Goal: Information Seeking & Learning: Learn about a topic

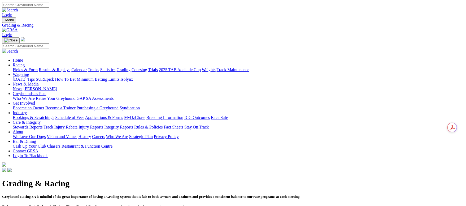
click at [49, 8] on input "Search" at bounding box center [25, 5] width 47 height 6
type input "outshine"
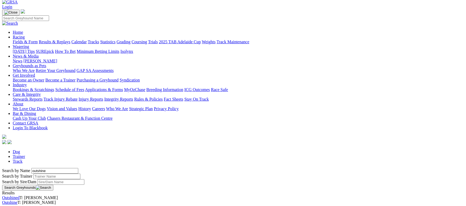
scroll to position [40, 0]
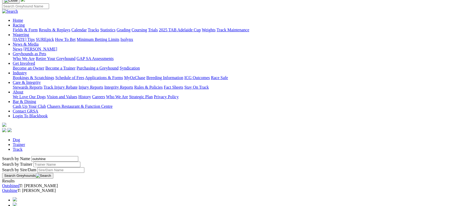
click at [18, 188] on link "Outshine" at bounding box center [9, 190] width 15 height 5
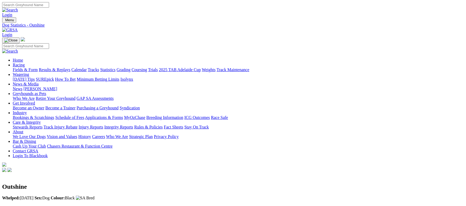
click at [131, 67] on link "Grading" at bounding box center [124, 69] width 14 height 5
click at [49, 8] on input "Search" at bounding box center [25, 5] width 47 height 6
type input "carry on casey"
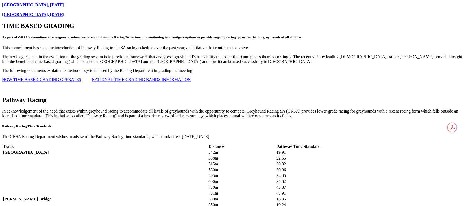
scroll to position [517, 0]
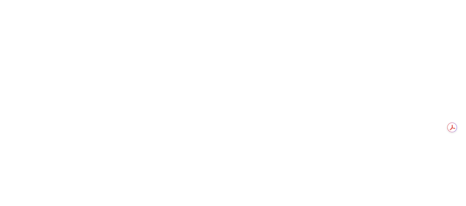
drag, startPoint x: 199, startPoint y: 171, endPoint x: 217, endPoint y: 114, distance: 58.9
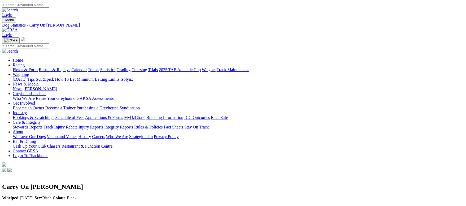
click at [49, 6] on input "Search" at bounding box center [25, 5] width 47 height 6
type input "specked"
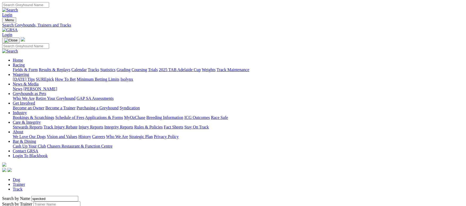
click at [38, 67] on link "Fields & Form" at bounding box center [25, 69] width 25 height 5
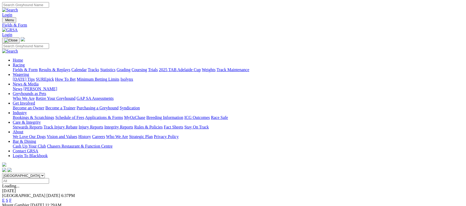
click at [38, 67] on link "Fields & Form" at bounding box center [25, 69] width 25 height 5
click at [49, 7] on input "Search" at bounding box center [25, 5] width 47 height 6
type input "yarramundi opal"
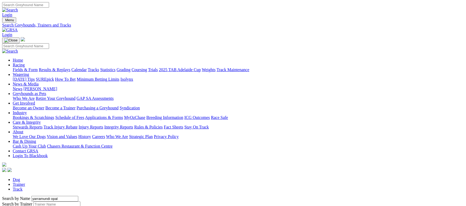
click at [38, 67] on link "Fields & Form" at bounding box center [25, 69] width 25 height 5
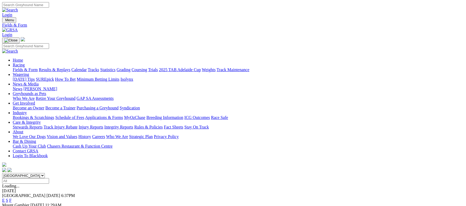
scroll to position [40, 0]
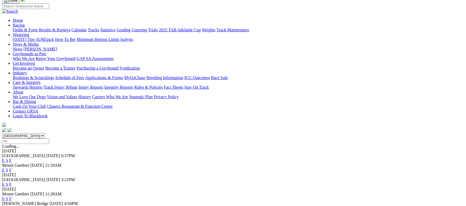
click at [12, 158] on link "F" at bounding box center [10, 160] width 2 height 5
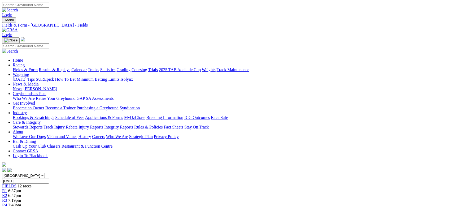
click at [38, 67] on link "Fields & Form" at bounding box center [25, 69] width 25 height 5
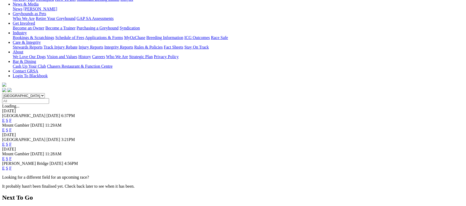
scroll to position [80, 0]
click at [12, 166] on link "F" at bounding box center [10, 168] width 2 height 5
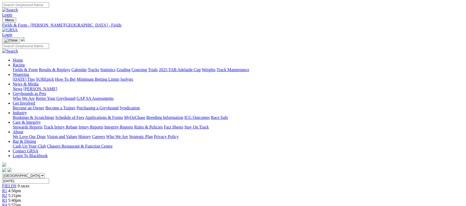
click at [38, 67] on link "Fields & Form" at bounding box center [25, 69] width 25 height 5
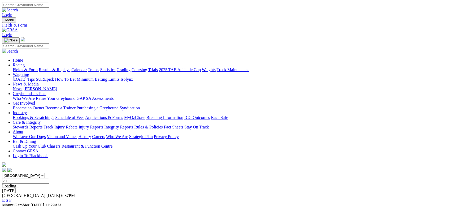
scroll to position [40, 0]
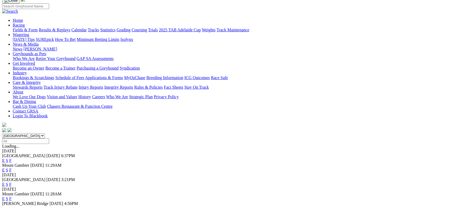
click at [12, 182] on link "F" at bounding box center [10, 184] width 2 height 5
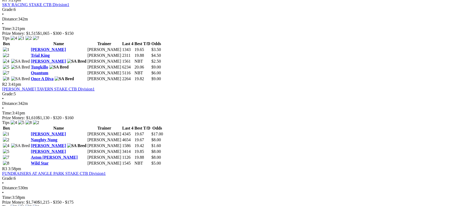
scroll to position [318, 0]
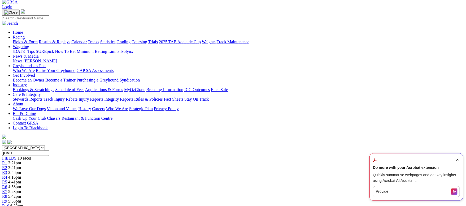
scroll to position [40, 0]
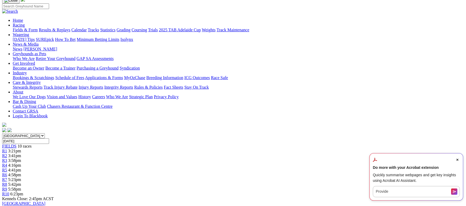
click at [457, 159] on span "Close Acrobat AI Assistant Dialog" at bounding box center [457, 159] width 5 height 5
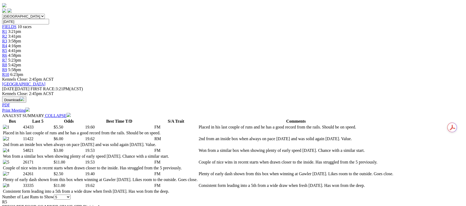
scroll to position [159, 0]
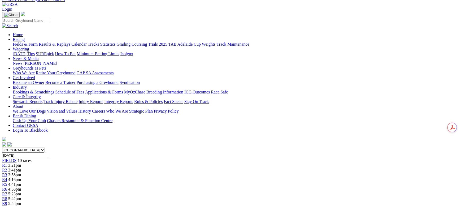
scroll to position [0, 0]
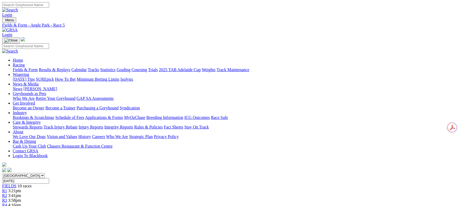
click at [38, 67] on link "Fields & Form" at bounding box center [25, 69] width 25 height 5
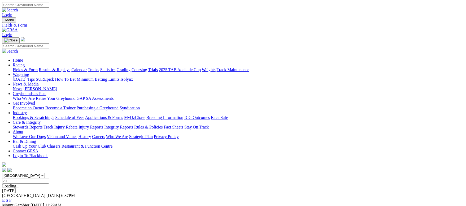
click at [25, 63] on link "Racing" at bounding box center [19, 65] width 12 height 5
click at [38, 67] on link "Fields & Form" at bounding box center [25, 69] width 25 height 5
click at [70, 67] on link "Results & Replays" at bounding box center [55, 69] width 32 height 5
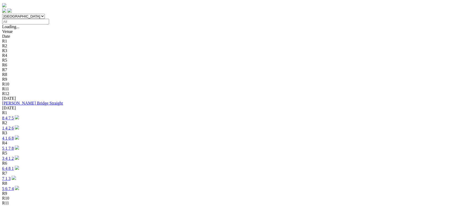
scroll to position [119, 0]
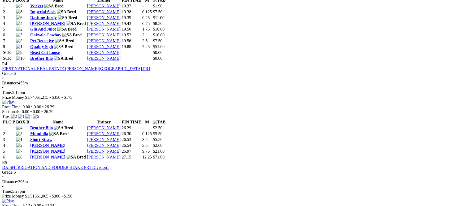
scroll to position [597, 0]
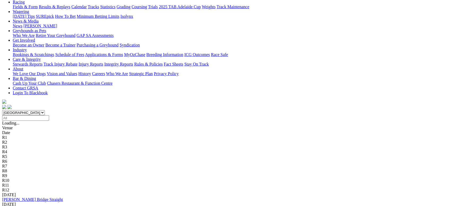
scroll to position [80, 0]
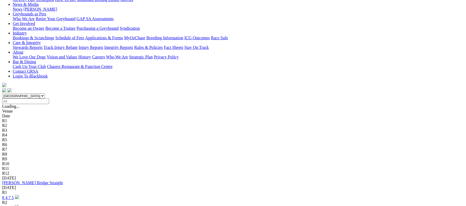
click at [63, 180] on link "[PERSON_NAME] Bridge Straight" at bounding box center [32, 182] width 61 height 5
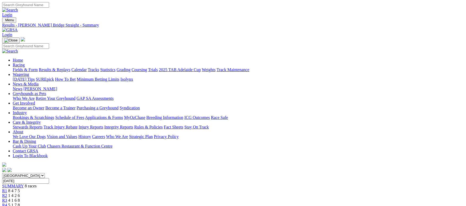
click at [38, 67] on link "Fields & Form" at bounding box center [25, 69] width 25 height 5
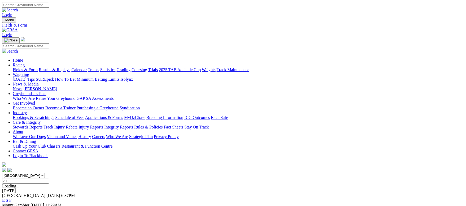
click at [38, 67] on link "Fields & Form" at bounding box center [25, 69] width 25 height 5
click at [35, 67] on link "Fields & Form" at bounding box center [25, 69] width 25 height 5
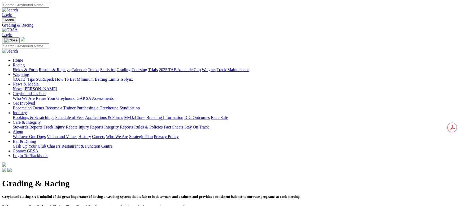
drag, startPoint x: 89, startPoint y: 39, endPoint x: 116, endPoint y: 40, distance: 27.3
click at [70, 67] on link "Results & Replays" at bounding box center [55, 69] width 32 height 5
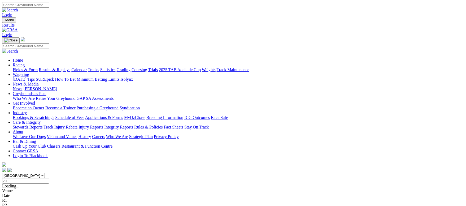
drag, startPoint x: 123, startPoint y: 39, endPoint x: 146, endPoint y: 43, distance: 23.7
click at [87, 67] on link "Calendar" at bounding box center [78, 69] width 15 height 5
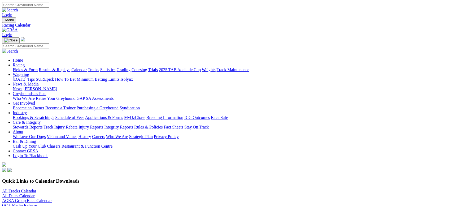
click at [36, 189] on link "All Tracks Calendar" at bounding box center [19, 191] width 34 height 5
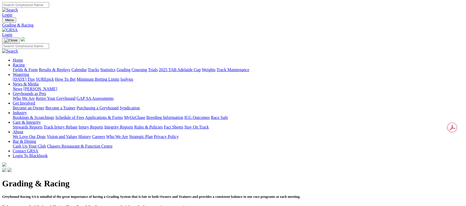
click at [38, 67] on link "Fields & Form" at bounding box center [25, 69] width 25 height 5
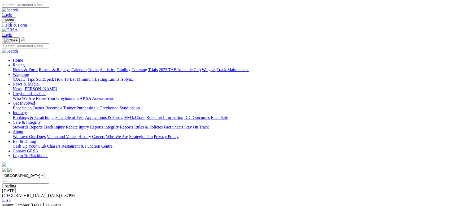
click at [38, 67] on link "Fields & Form" at bounding box center [25, 69] width 25 height 5
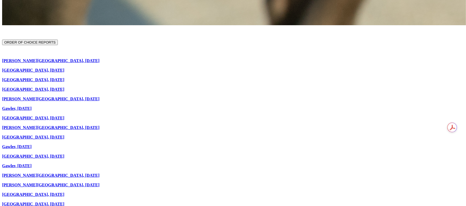
scroll to position [1234, 0]
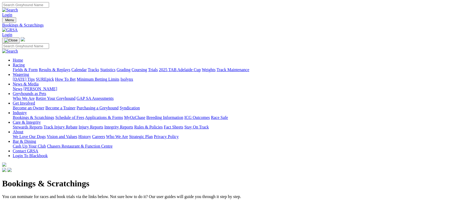
click at [25, 63] on link "Racing" at bounding box center [19, 65] width 12 height 5
click at [38, 67] on link "Fields & Form" at bounding box center [25, 69] width 25 height 5
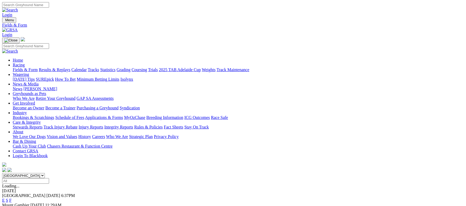
click at [87, 67] on link "Calendar" at bounding box center [78, 69] width 15 height 5
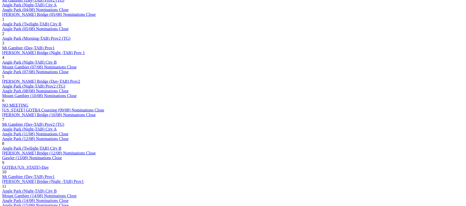
scroll to position [358, 0]
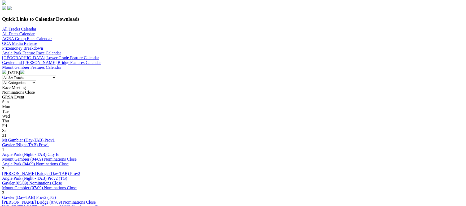
scroll to position [159, 0]
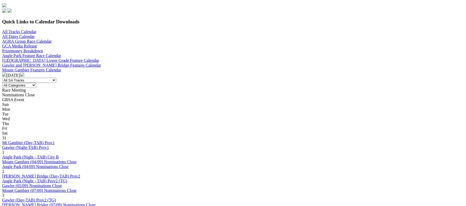
click at [80, 174] on link "Murray Bridge (Day-TAB) Prov2" at bounding box center [41, 176] width 78 height 5
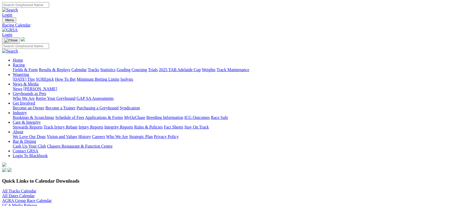
click at [131, 67] on link "Grading" at bounding box center [124, 69] width 14 height 5
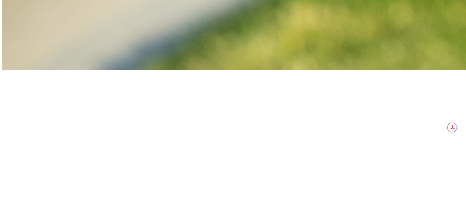
scroll to position [232, 0]
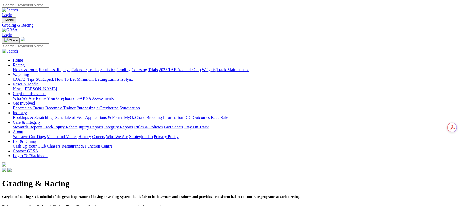
click at [38, 67] on link "Fields & Form" at bounding box center [25, 69] width 25 height 5
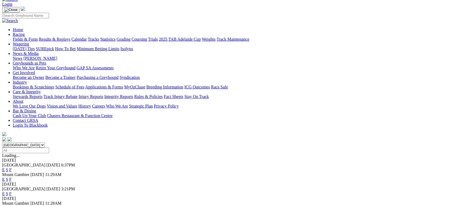
scroll to position [80, 0]
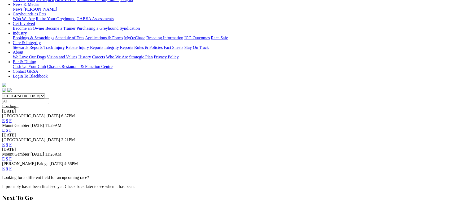
click at [12, 166] on link "F" at bounding box center [10, 168] width 2 height 5
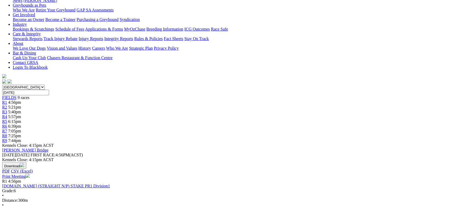
scroll to position [40, 0]
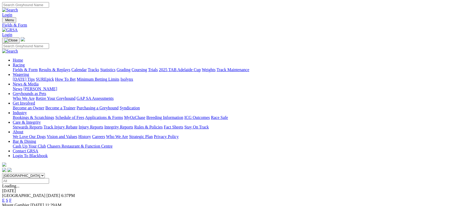
click at [131, 67] on link "Grading" at bounding box center [124, 69] width 14 height 5
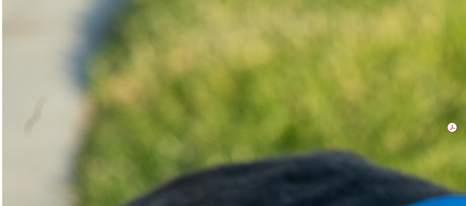
scroll to position [318, 0]
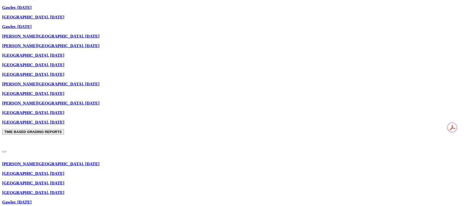
scroll to position [358, 0]
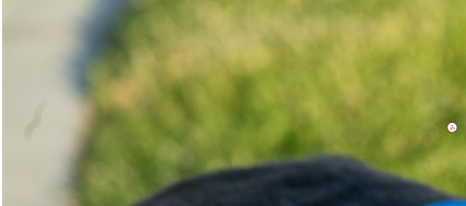
scroll to position [318, 0]
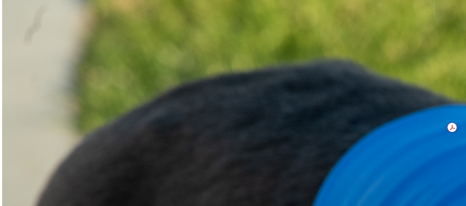
scroll to position [398, 0]
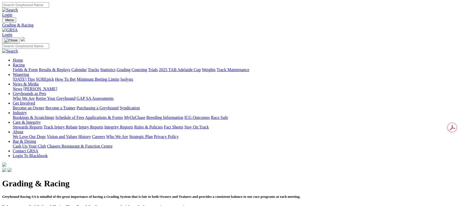
click at [38, 67] on link "Fields & Form" at bounding box center [25, 69] width 25 height 5
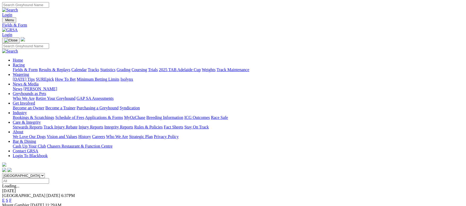
click at [12, 198] on link "F" at bounding box center [10, 200] width 2 height 5
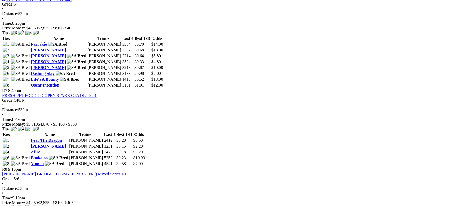
scroll to position [796, 0]
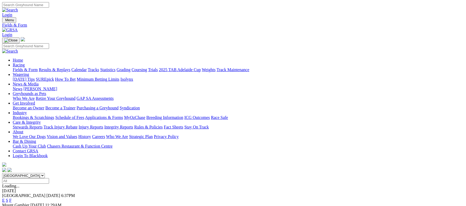
scroll to position [40, 0]
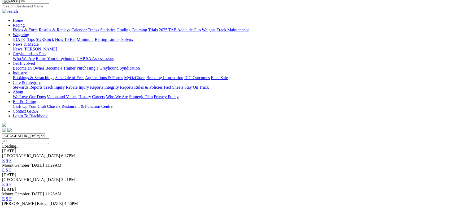
click at [12, 168] on link "F" at bounding box center [10, 170] width 2 height 5
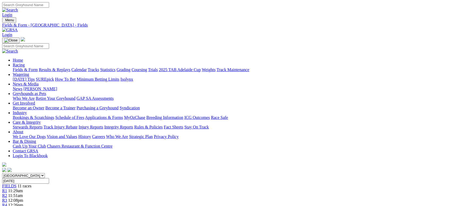
click at [38, 67] on link "Fields & Form" at bounding box center [25, 69] width 25 height 5
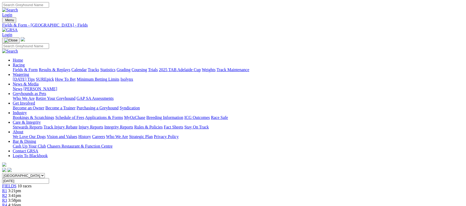
click at [38, 67] on link "Fields & Form" at bounding box center [25, 69] width 25 height 5
